Goal: Navigation & Orientation: Find specific page/section

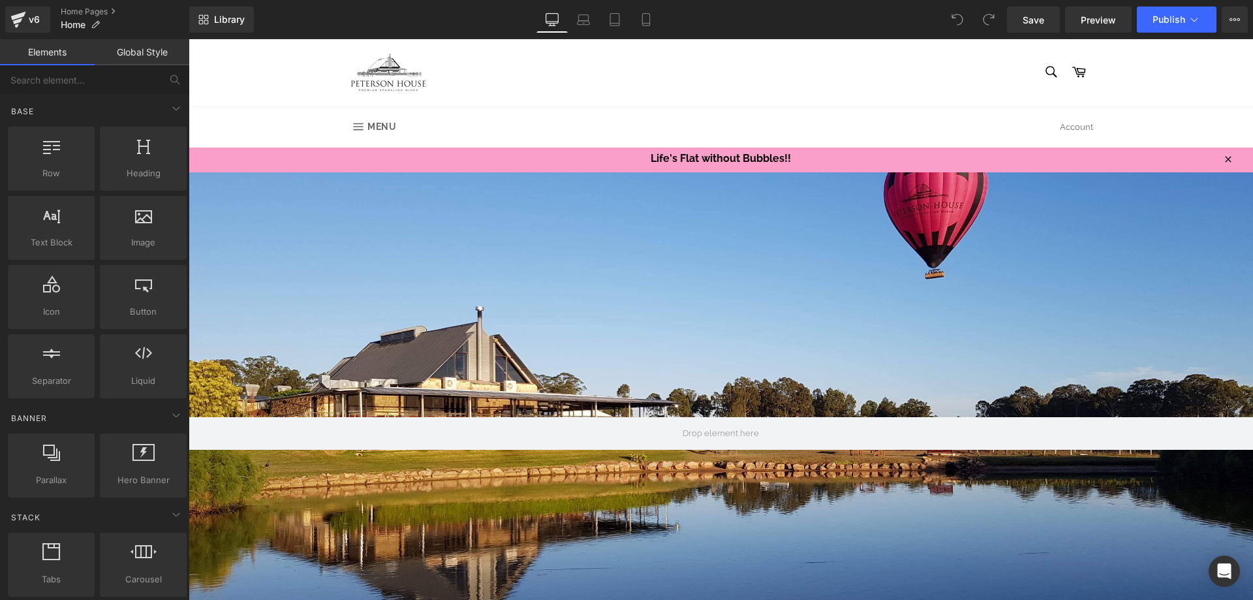
click at [444, 154] on span "Life's Flat without Bubbles!!" at bounding box center [721, 158] width 1064 height 14
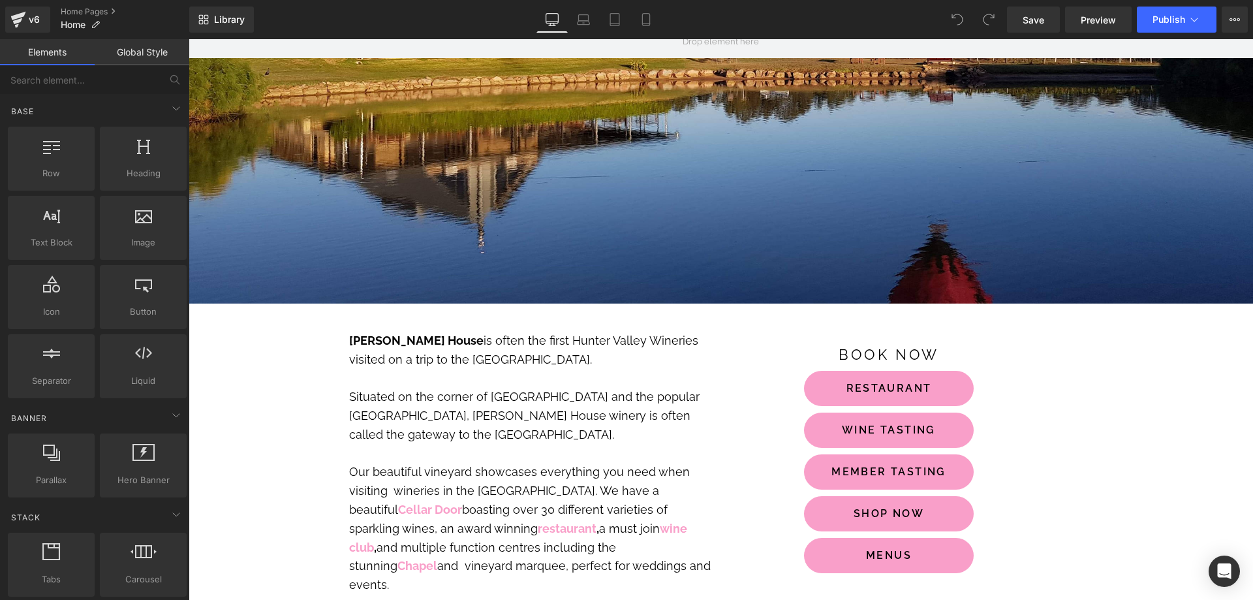
scroll to position [522, 0]
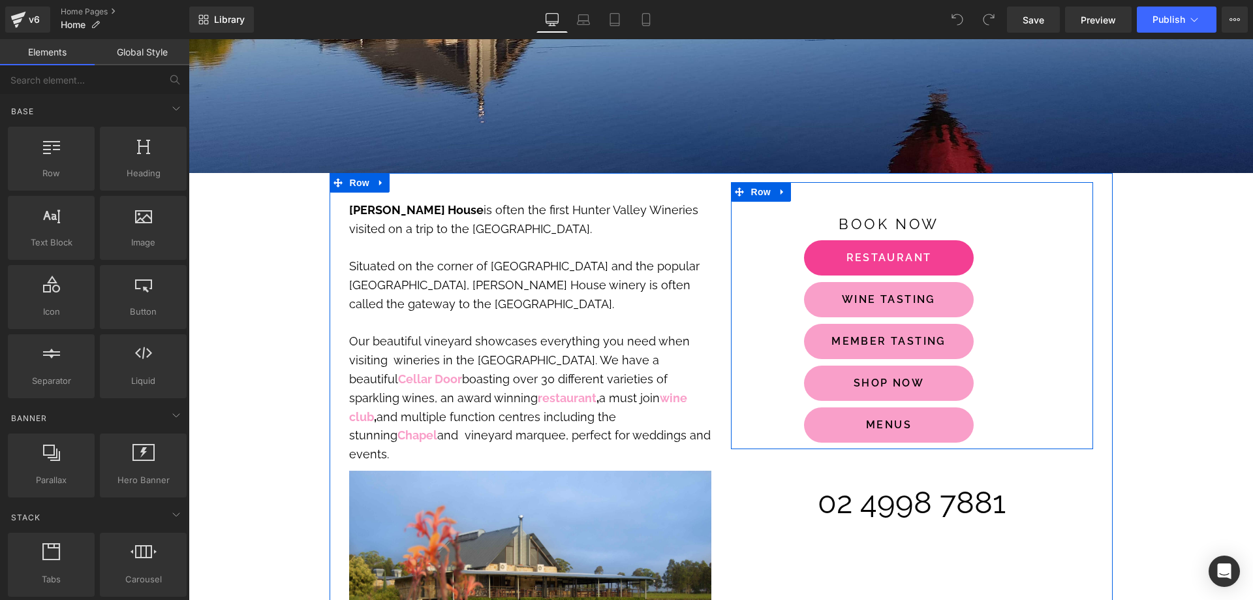
click at [809, 255] on link "RESTAURANT" at bounding box center [889, 257] width 170 height 35
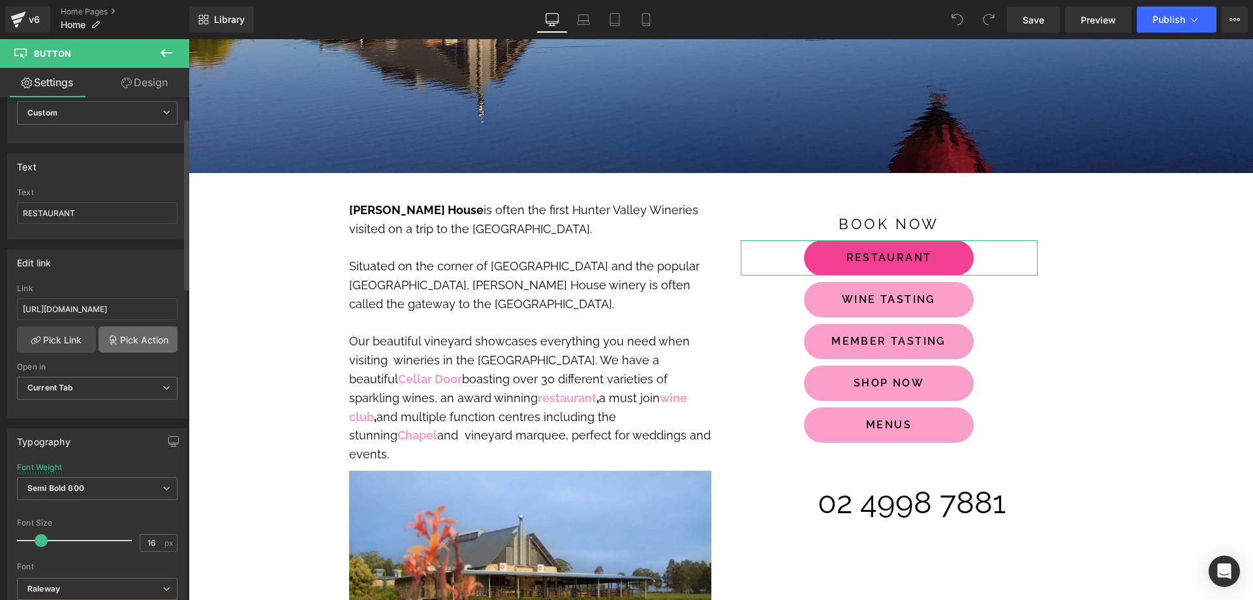
scroll to position [0, 0]
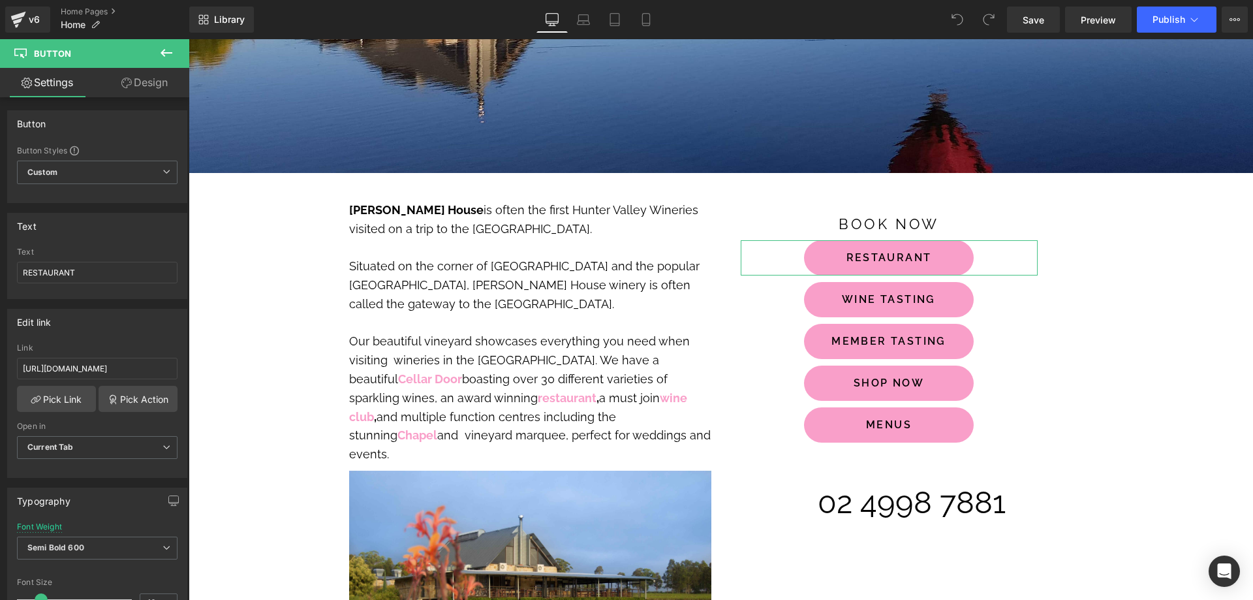
click at [149, 83] on link "Design" at bounding box center [144, 82] width 95 height 29
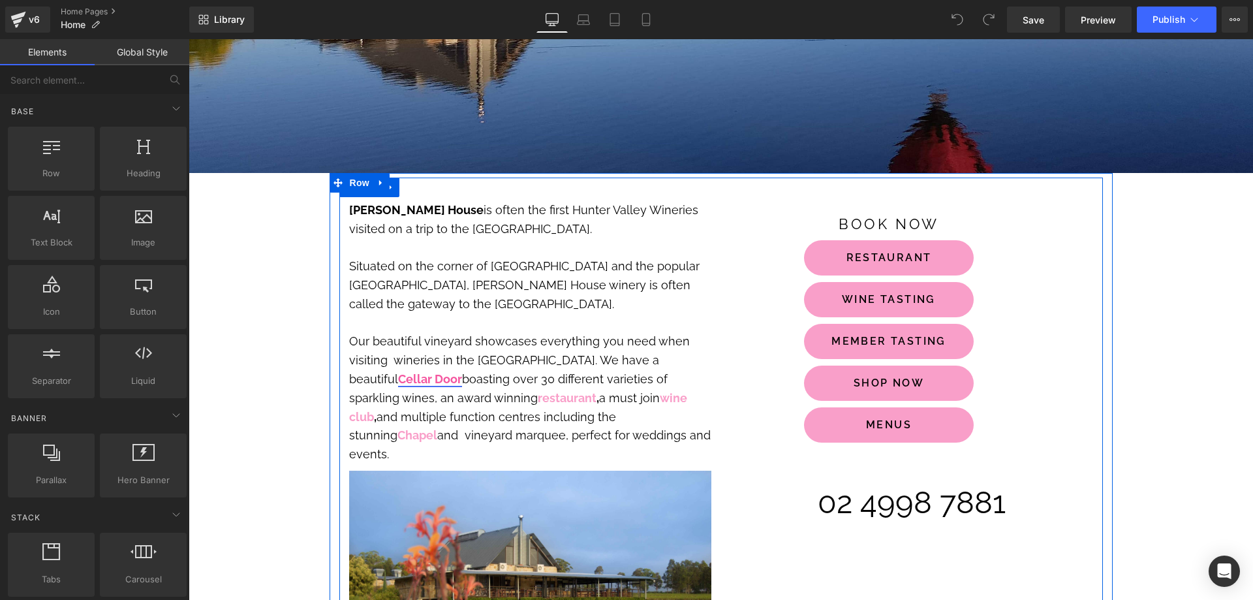
click at [398, 379] on b "Cellar Door" at bounding box center [430, 379] width 64 height 14
